Goal: Information Seeking & Learning: Find specific fact

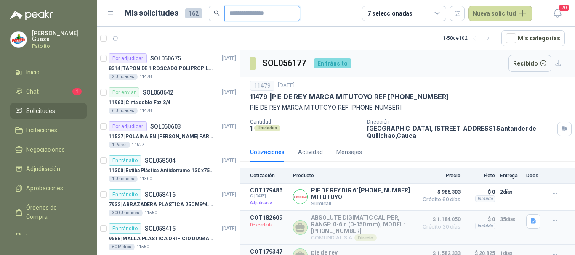
click at [276, 19] on input "text" at bounding box center [258, 13] width 59 height 14
type input "*******"
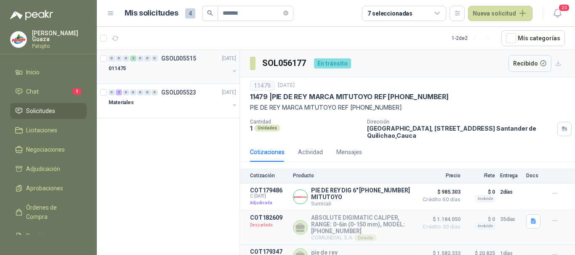
click at [185, 63] on div "0 0 0 2 0 0 0 GSOL005515 [DATE]" at bounding box center [173, 58] width 129 height 10
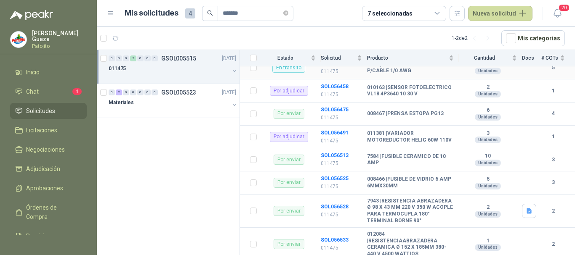
scroll to position [168, 0]
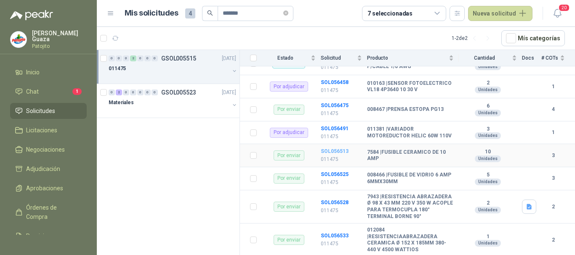
click at [339, 154] on b "SOL056513" at bounding box center [335, 152] width 28 height 6
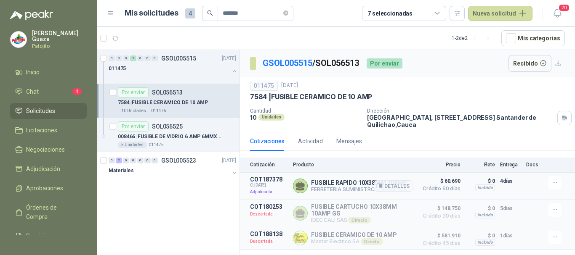
drag, startPoint x: 400, startPoint y: 185, endPoint x: 481, endPoint y: 185, distance: 81.6
click at [399, 185] on button "Detalles" at bounding box center [394, 186] width 40 height 11
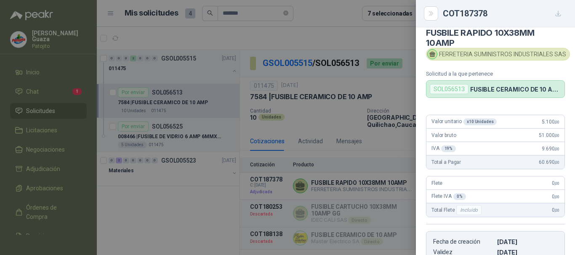
scroll to position [2, 0]
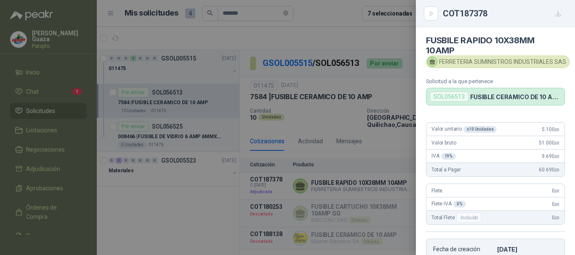
click at [154, 168] on div at bounding box center [287, 127] width 575 height 255
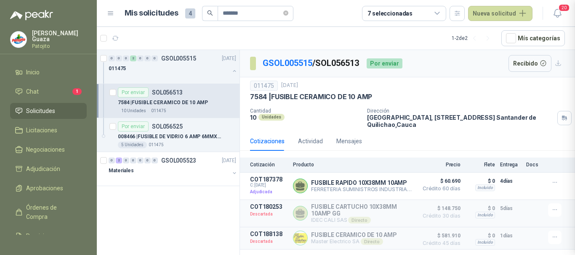
scroll to position [175, 0]
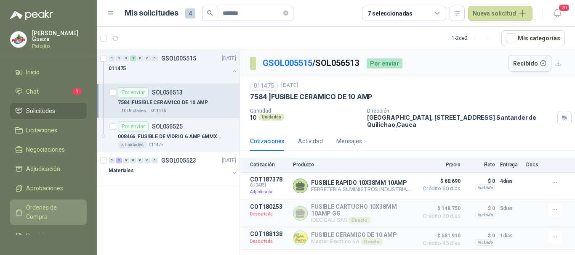
click at [39, 212] on span "Órdenes de Compra" at bounding box center [52, 212] width 53 height 19
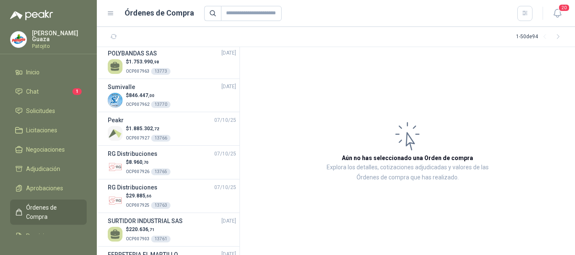
scroll to position [295, 0]
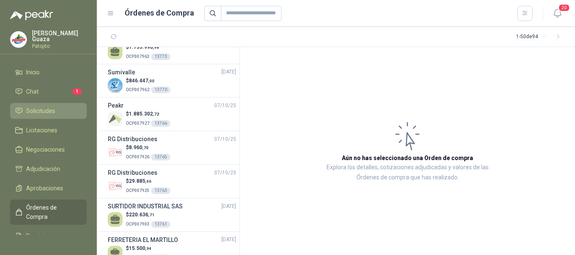
click at [35, 109] on span "Solicitudes" at bounding box center [40, 110] width 29 height 9
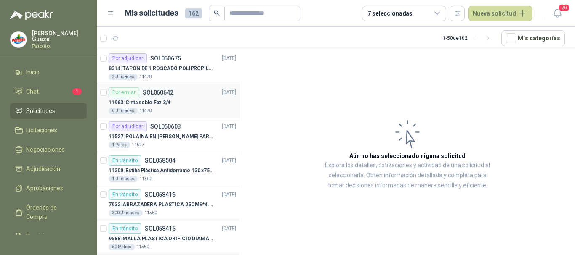
click at [169, 90] on p "SOL060642" at bounding box center [158, 93] width 31 height 6
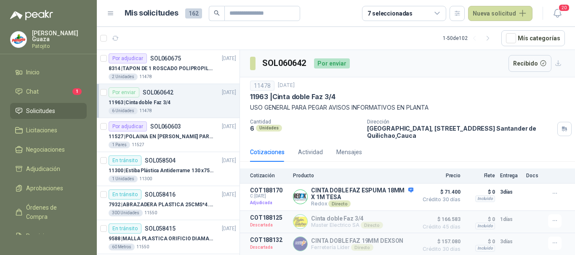
scroll to position [27, 0]
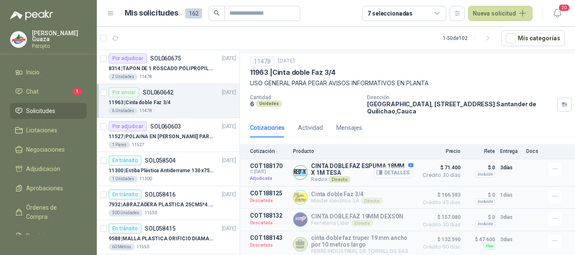
click at [381, 171] on button "Detalles" at bounding box center [394, 172] width 40 height 11
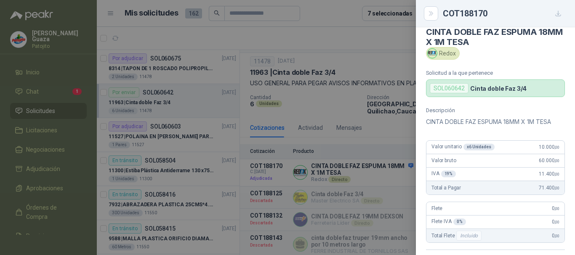
scroll to position [0, 0]
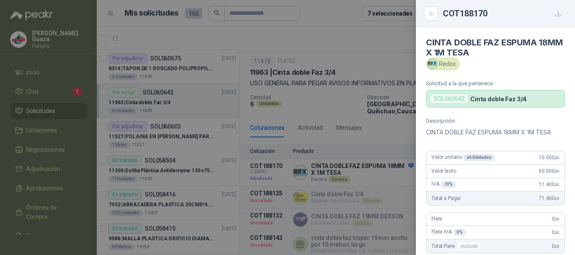
click at [395, 133] on div at bounding box center [287, 127] width 575 height 255
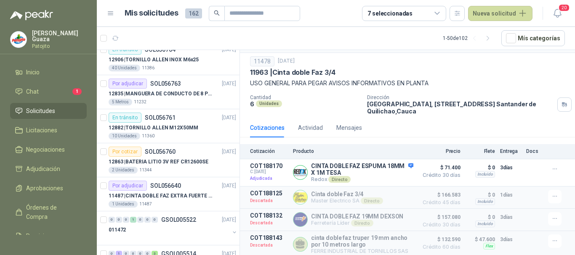
scroll to position [842, 0]
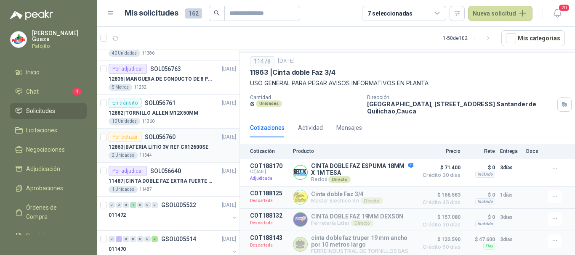
click at [183, 147] on p "12863 | BATERIA LITIO 3V REF CR12600SE" at bounding box center [159, 148] width 100 height 8
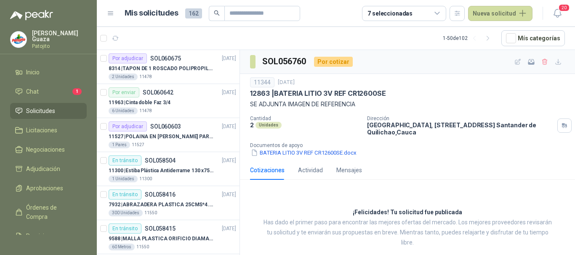
click at [68, 109] on li "Solicitudes" at bounding box center [48, 110] width 66 height 9
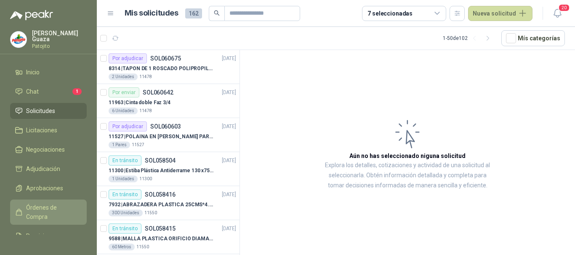
click at [46, 207] on span "Órdenes de Compra" at bounding box center [52, 212] width 53 height 19
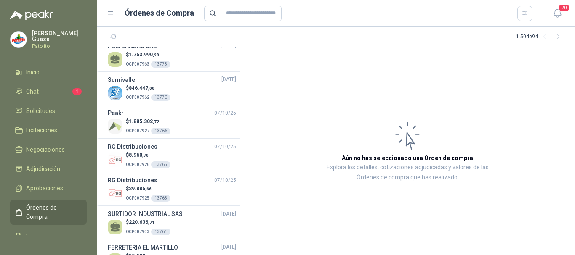
scroll to position [295, 0]
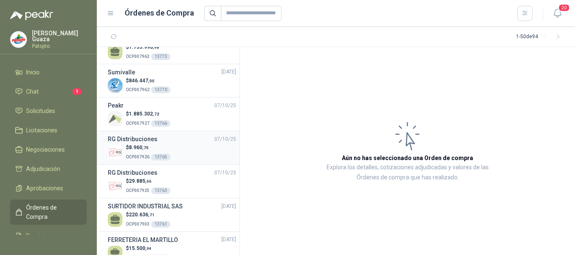
click at [142, 146] on span "8.960 ,70" at bounding box center [139, 148] width 20 height 6
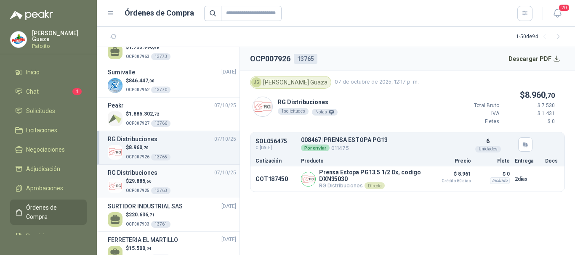
click at [159, 176] on div "RG Distribuciones [DATE]" at bounding box center [172, 172] width 128 height 9
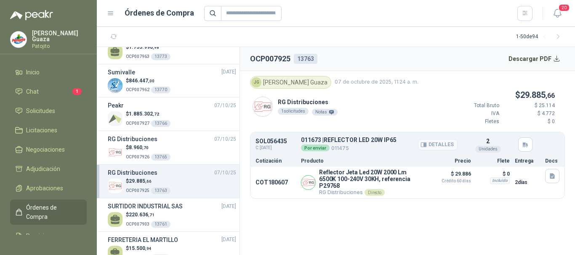
click at [384, 140] on p "011673 | REFLECTOR LED 20W IP65" at bounding box center [349, 140] width 96 height 6
drag, startPoint x: 327, startPoint y: 140, endPoint x: 367, endPoint y: 140, distance: 40.8
click at [367, 140] on p "011673 | REFLECTOR LED 20W IP65" at bounding box center [349, 140] width 96 height 6
copy p "REFLECTOR LED"
click at [238, 17] on input "text" at bounding box center [251, 13] width 61 height 15
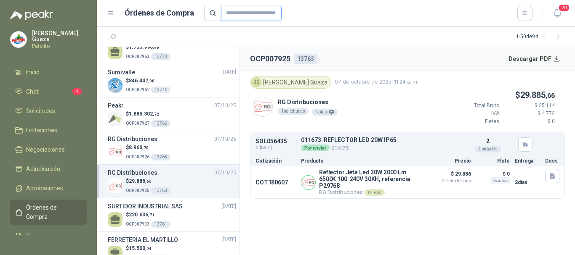
paste input "**********"
type input "**********"
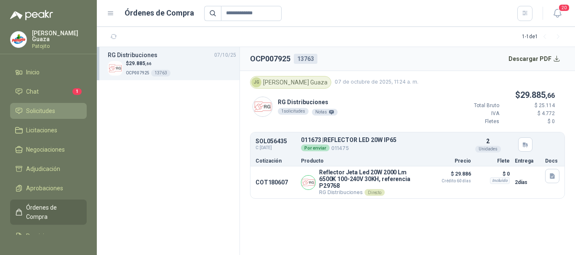
click at [49, 109] on span "Solicitudes" at bounding box center [40, 110] width 29 height 9
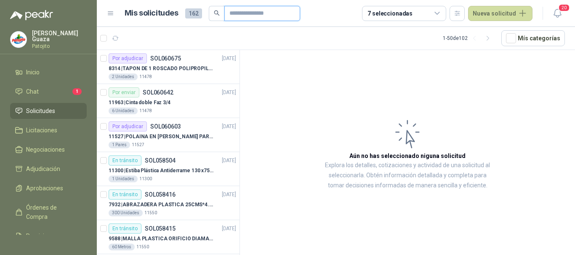
click at [246, 11] on input "text" at bounding box center [258, 13] width 59 height 14
paste input "**********"
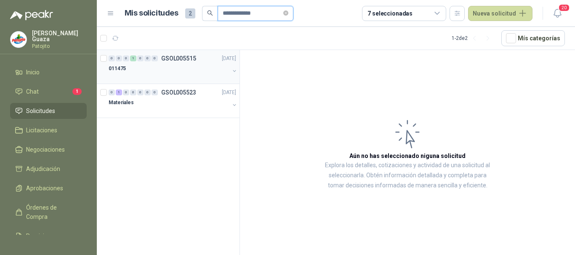
type input "**********"
click at [193, 56] on p "GSOL005515" at bounding box center [178, 59] width 35 height 6
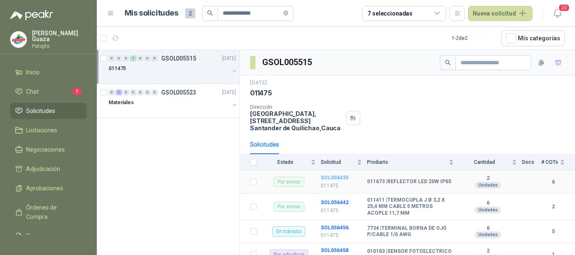
click at [330, 179] on b "SOL056435" at bounding box center [335, 178] width 28 height 6
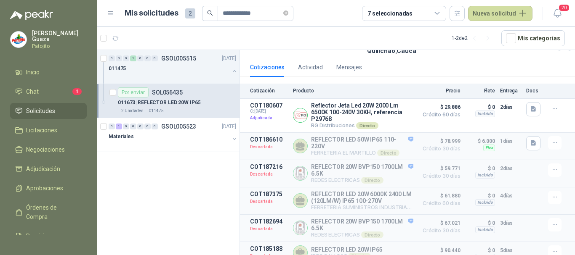
scroll to position [85, 0]
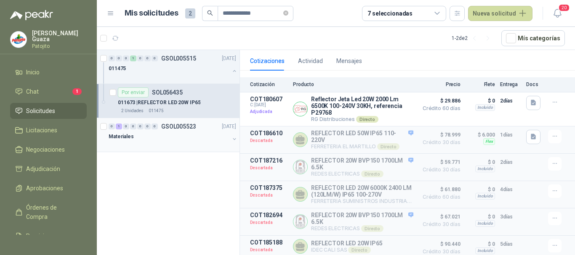
click at [194, 130] on p "GSOL005523" at bounding box center [178, 127] width 35 height 6
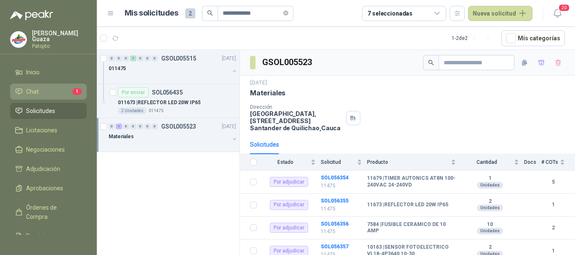
click at [19, 91] on icon at bounding box center [19, 92] width 8 height 8
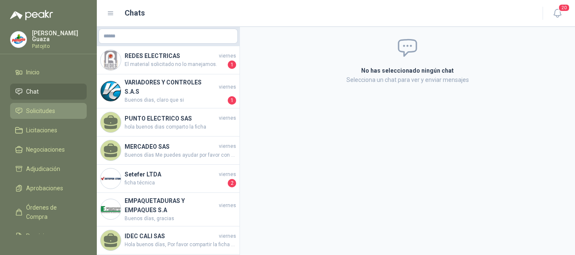
click at [48, 118] on link "Solicitudes" at bounding box center [48, 111] width 77 height 16
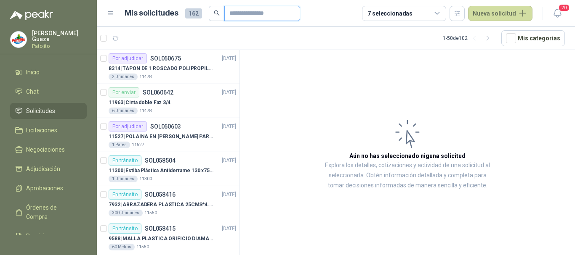
click at [234, 19] on input "text" at bounding box center [258, 13] width 59 height 14
type input "*******"
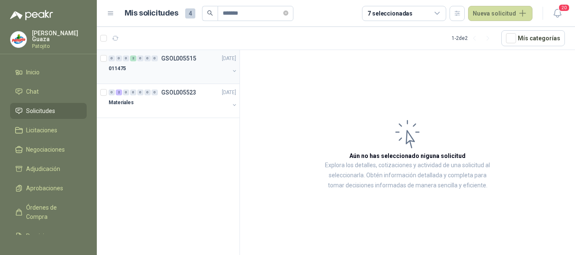
click at [176, 61] on p "GSOL005515" at bounding box center [178, 59] width 35 height 6
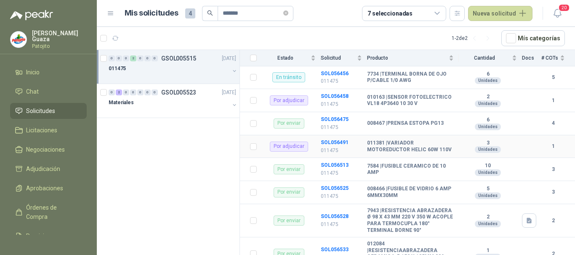
scroll to position [168, 0]
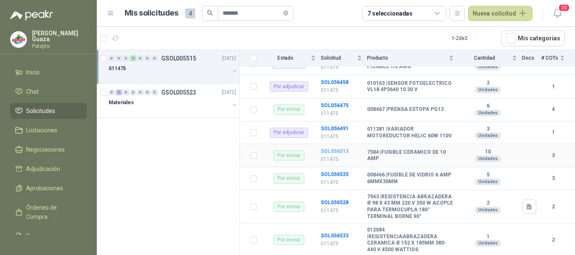
click at [326, 154] on b "SOL056513" at bounding box center [335, 152] width 28 height 6
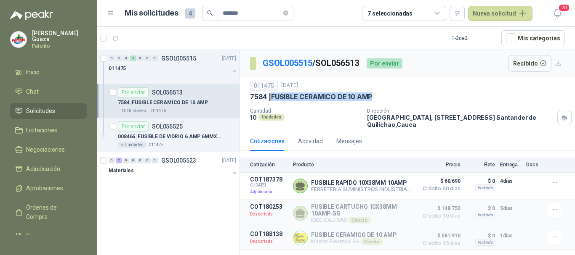
drag, startPoint x: 274, startPoint y: 98, endPoint x: 375, endPoint y: 94, distance: 101.1
click at [375, 94] on div "7584 | FUSIBLE CERAMICO DE 10 AMP" at bounding box center [407, 97] width 315 height 9
copy p "FUSIBLE CERAMICO DE 10 AMP"
click at [399, 185] on button "Detalles" at bounding box center [394, 186] width 40 height 11
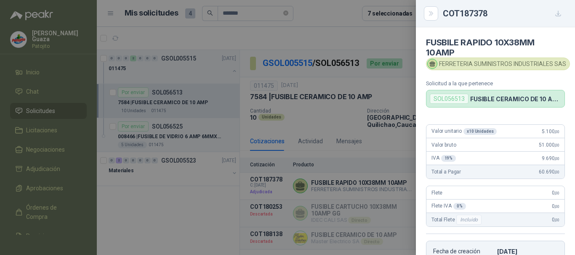
scroll to position [170, 0]
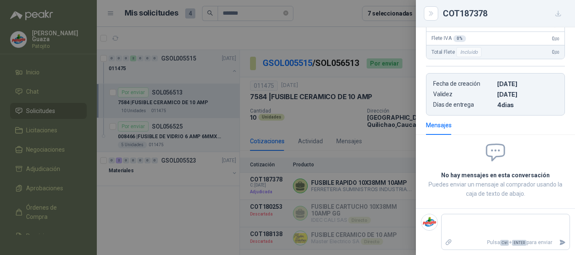
click at [372, 194] on div at bounding box center [287, 127] width 575 height 255
